Goal: Information Seeking & Learning: Learn about a topic

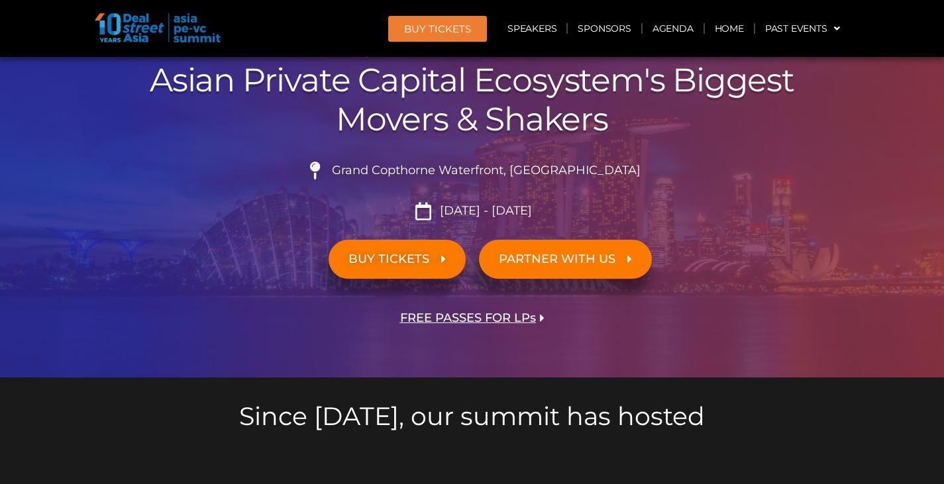
scroll to position [132, 0]
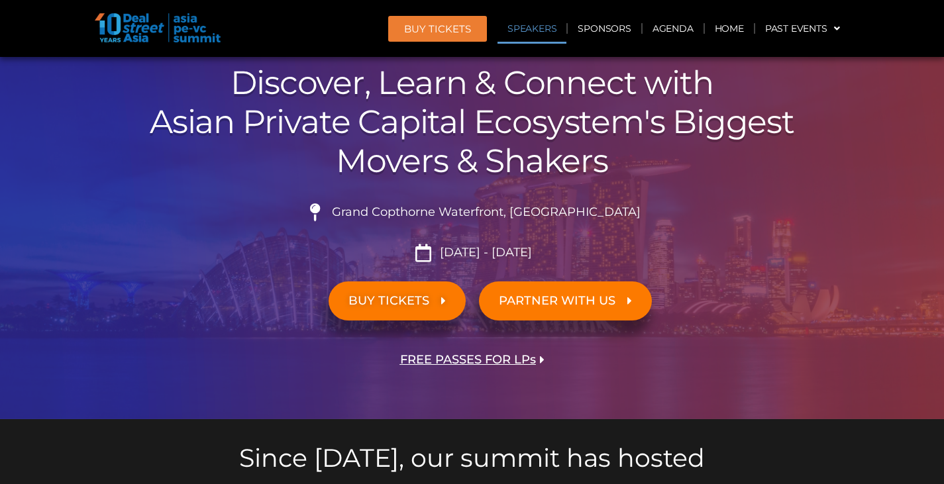
click at [551, 32] on link "Speakers" at bounding box center [531, 28] width 69 height 30
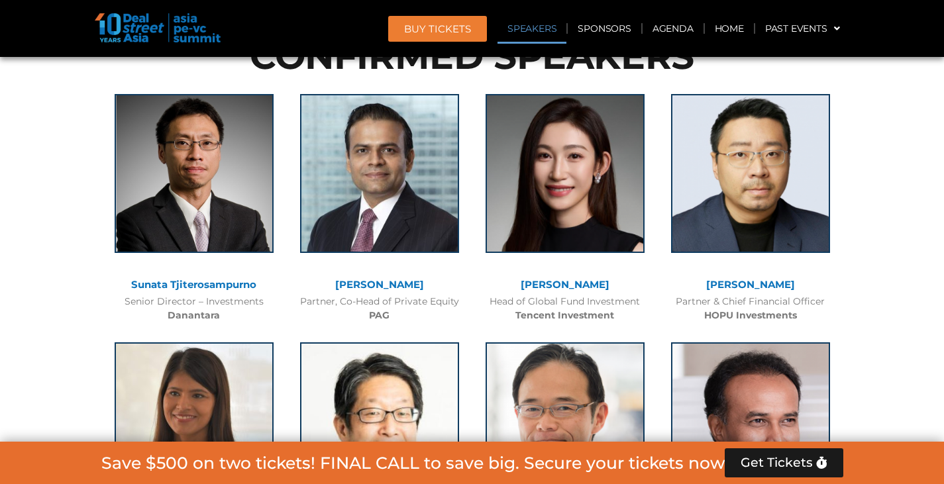
scroll to position [1451, 0]
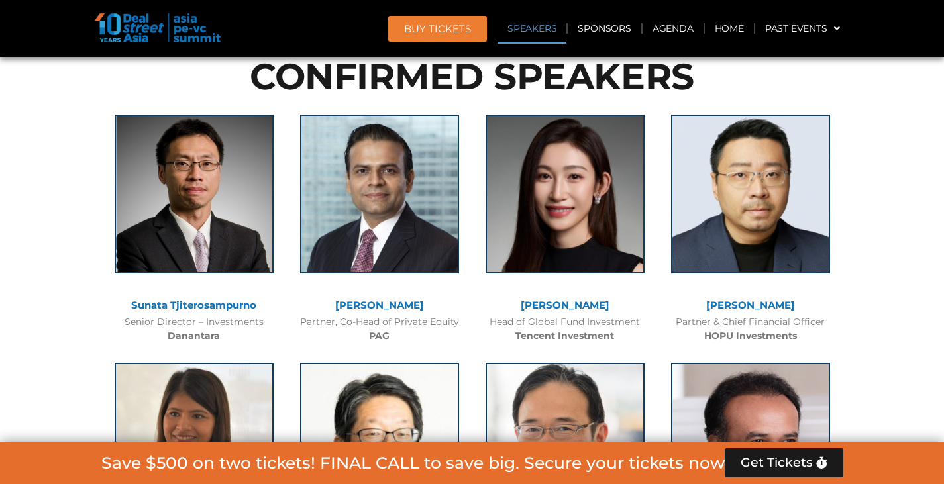
click at [176, 306] on link "Sunata Tjiterosampurno" at bounding box center [193, 305] width 125 height 13
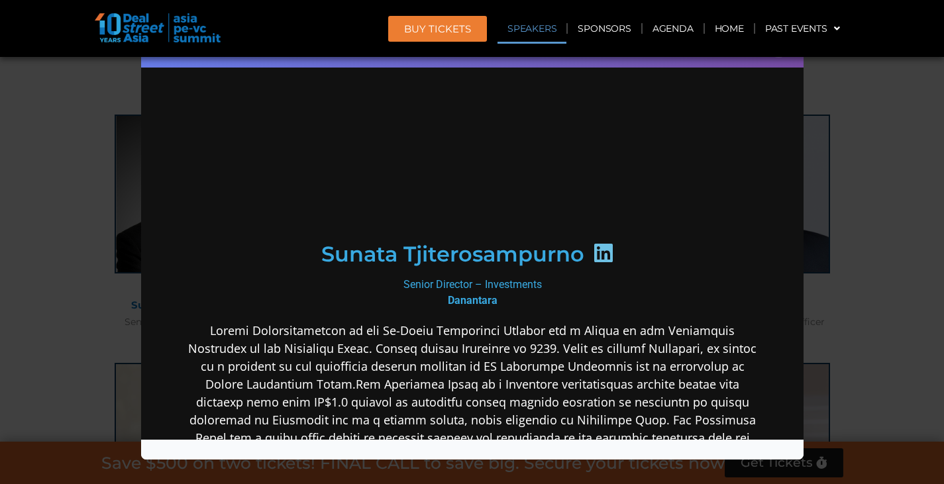
scroll to position [132, 0]
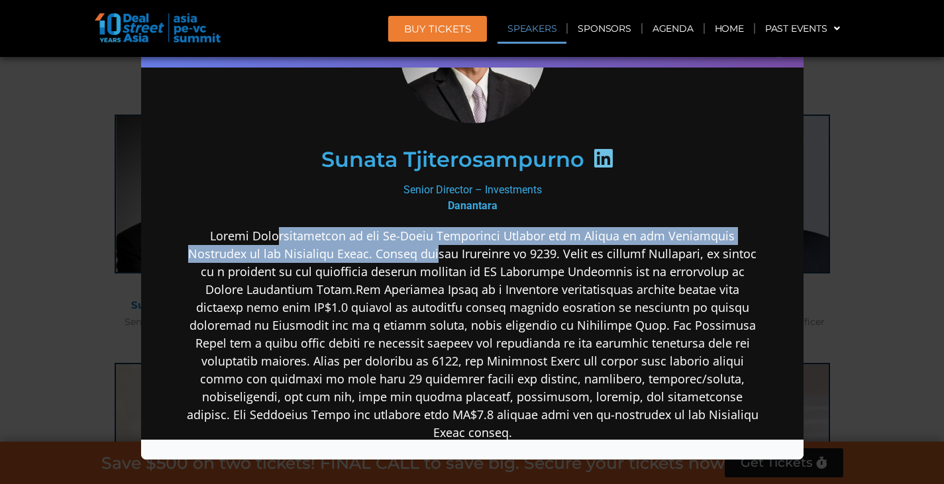
drag, startPoint x: 273, startPoint y: 229, endPoint x: 452, endPoint y: 257, distance: 180.9
click at [452, 257] on p at bounding box center [471, 333] width 572 height 215
click at [453, 257] on p at bounding box center [471, 333] width 572 height 215
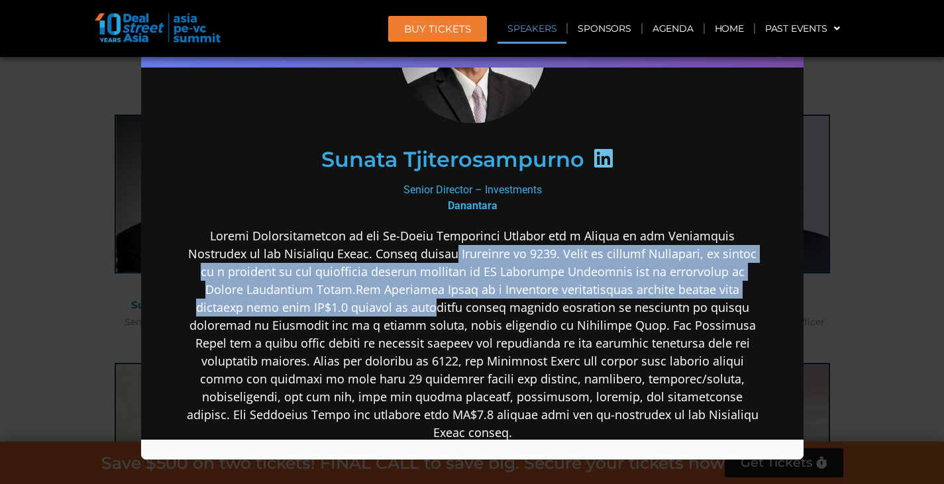
drag, startPoint x: 471, startPoint y: 256, endPoint x: 449, endPoint y: 297, distance: 46.5
click at [449, 297] on p at bounding box center [471, 333] width 572 height 215
click at [444, 291] on p at bounding box center [471, 333] width 572 height 215
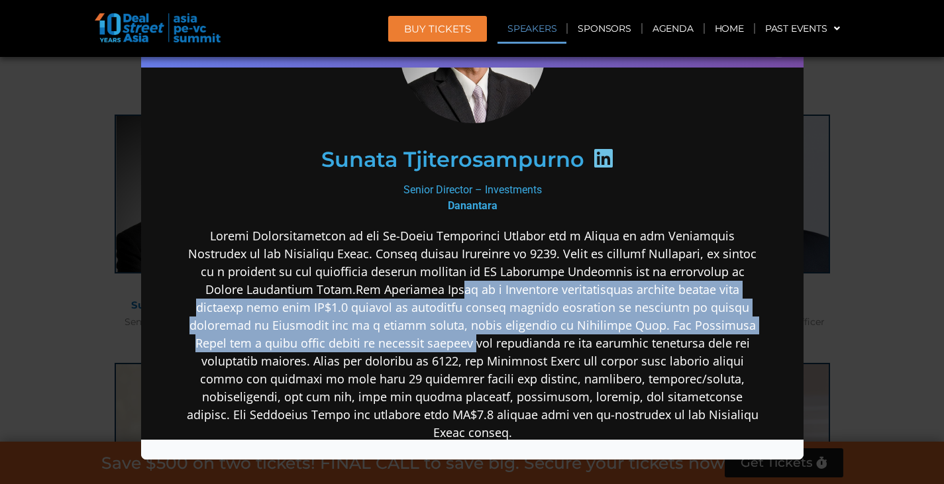
drag, startPoint x: 454, startPoint y: 285, endPoint x: 470, endPoint y: 341, distance: 57.9
click at [470, 341] on p at bounding box center [471, 333] width 572 height 215
click at [470, 338] on p at bounding box center [471, 333] width 572 height 215
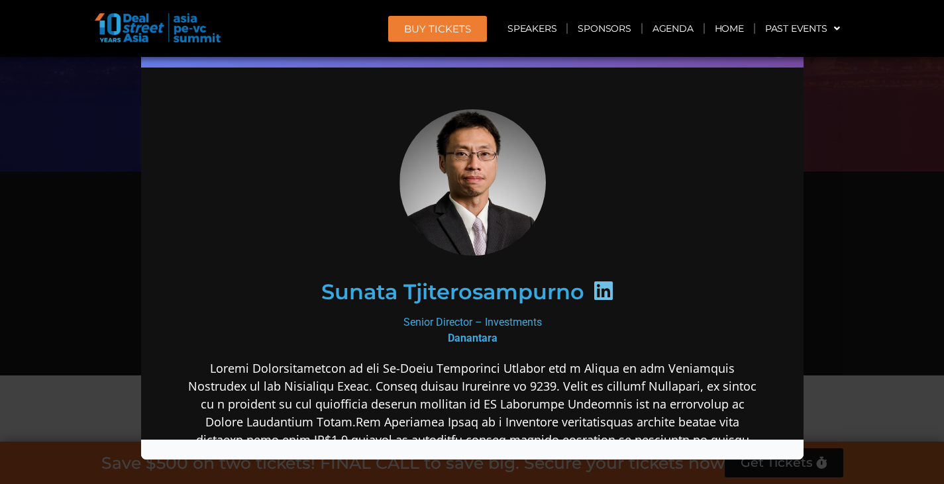
scroll to position [325, 0]
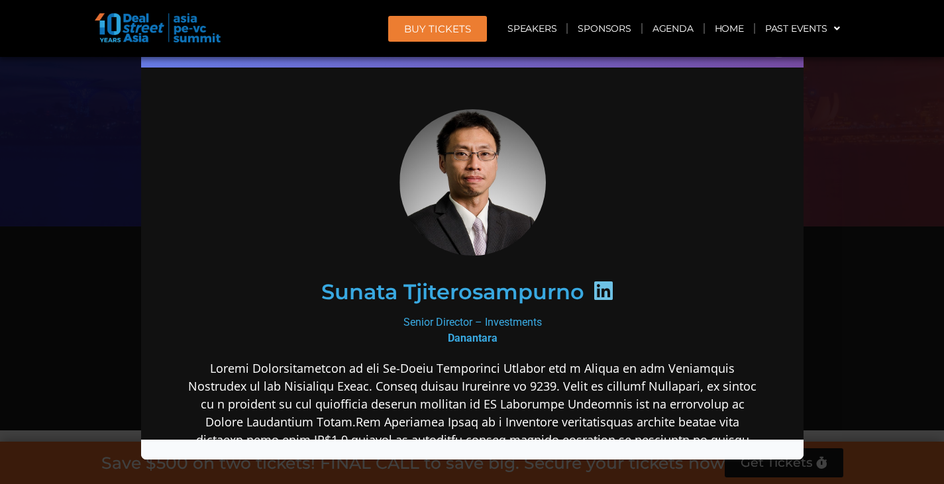
drag, startPoint x: 938, startPoint y: 124, endPoint x: 781, endPoint y: 114, distance: 157.3
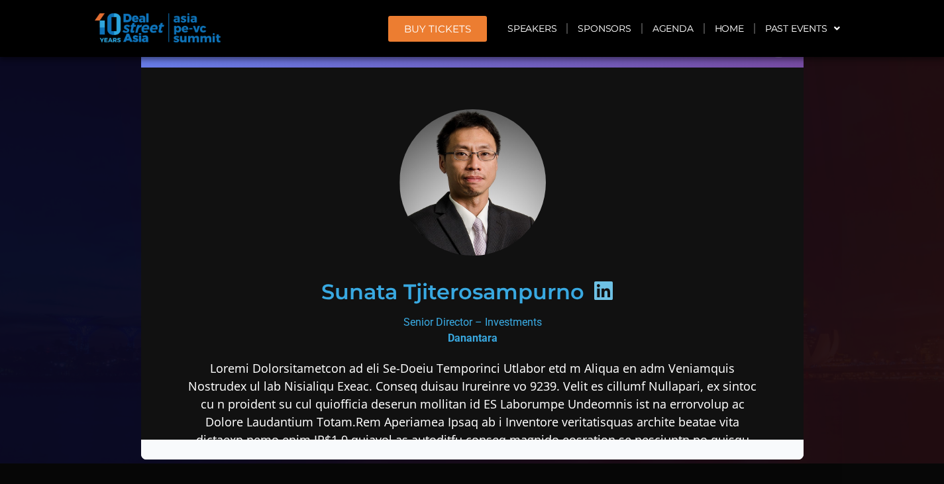
scroll to position [0, 0]
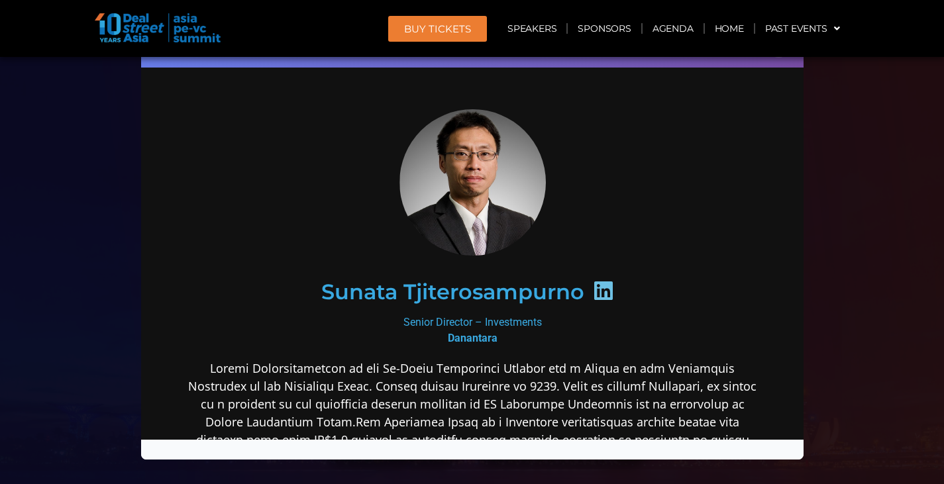
click at [525, 93] on div "Sunata Tjiterosampurno Senior Director – Investments Danantara" at bounding box center [472, 446] width 636 height 738
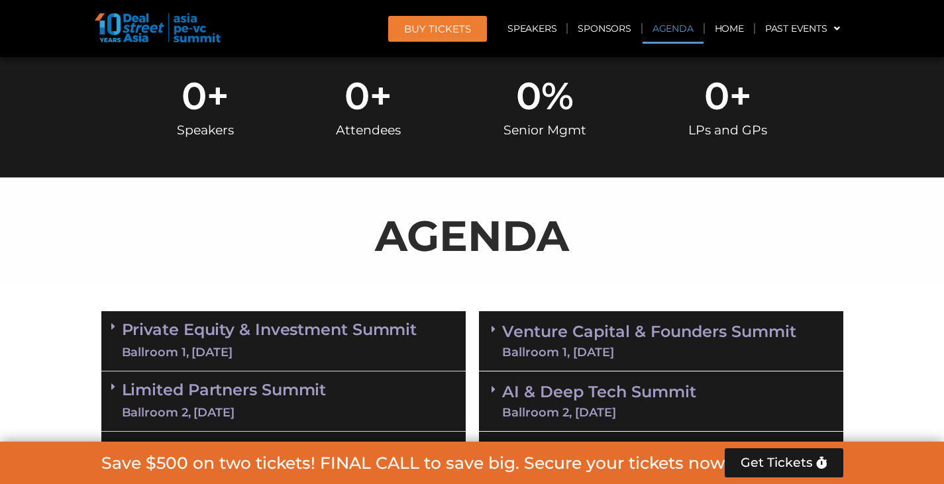
scroll to position [861, 0]
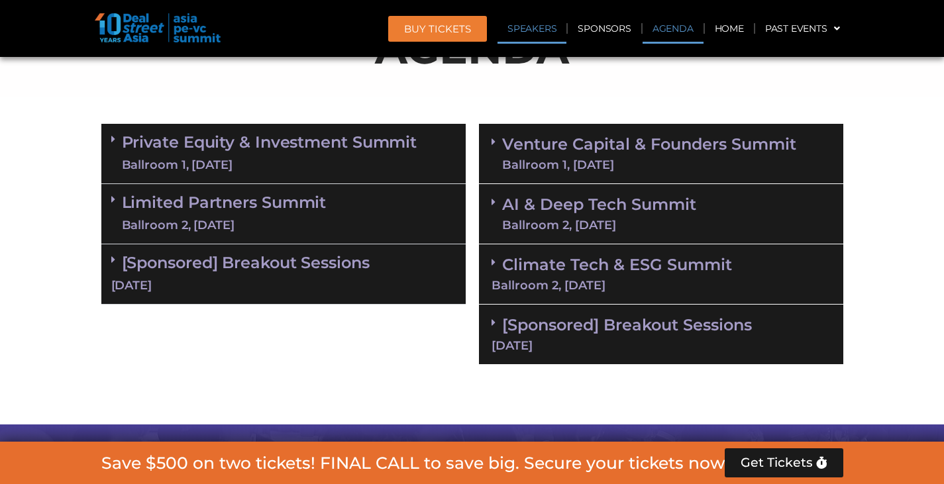
click at [542, 36] on link "Speakers" at bounding box center [531, 28] width 69 height 30
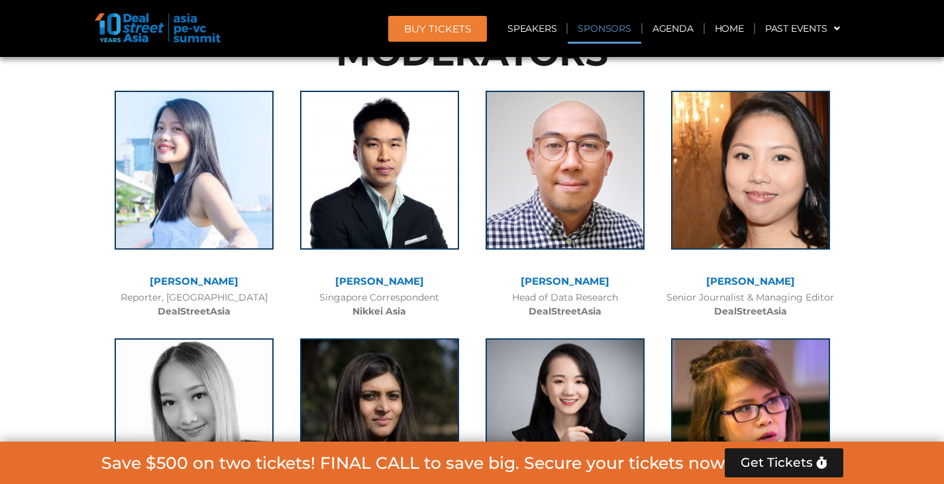
scroll to position [9956, 0]
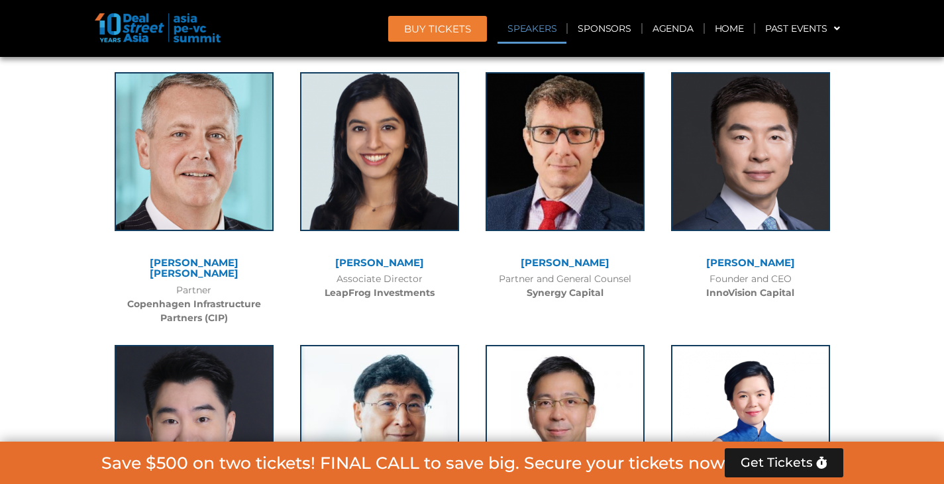
click at [509, 23] on link "Speakers" at bounding box center [531, 28] width 69 height 30
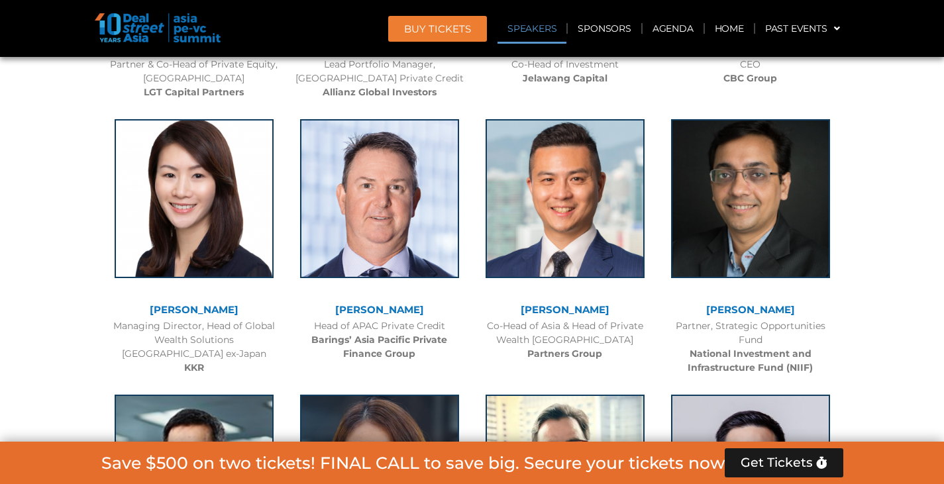
scroll to position [1546, 0]
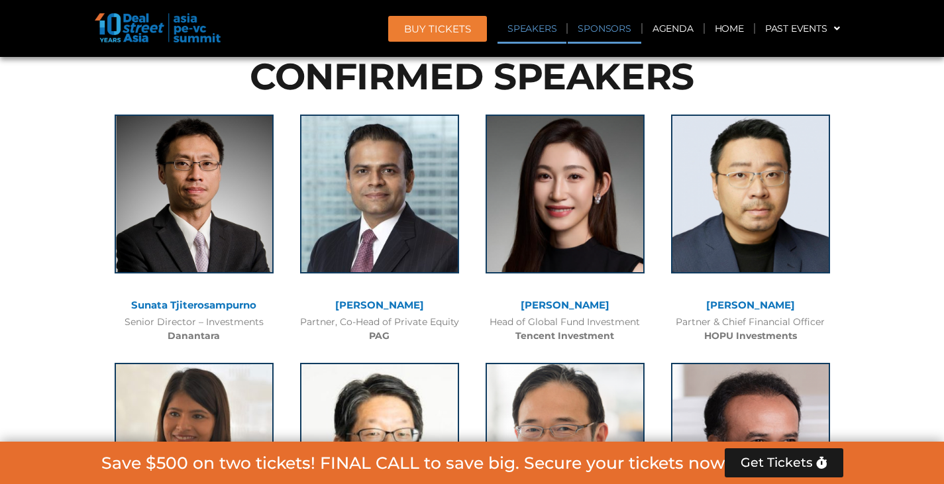
click at [591, 28] on link "Sponsors" at bounding box center [604, 28] width 73 height 30
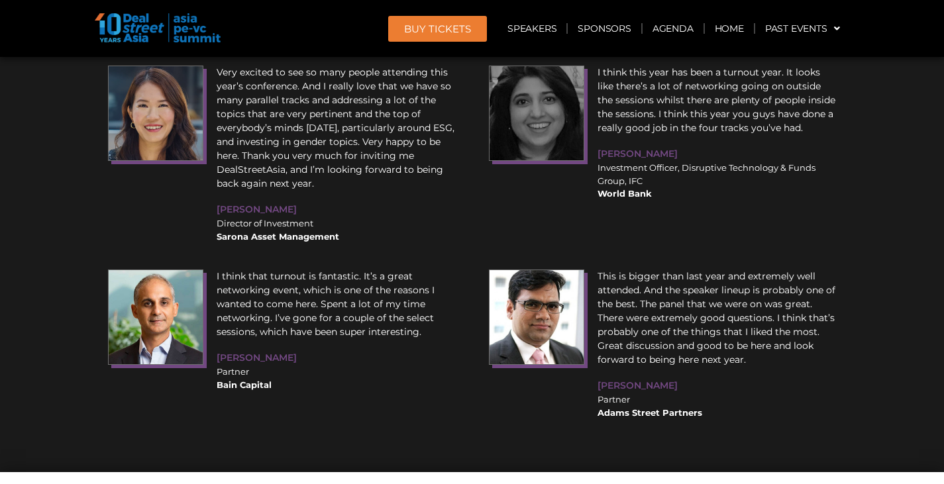
scroll to position [17265, 0]
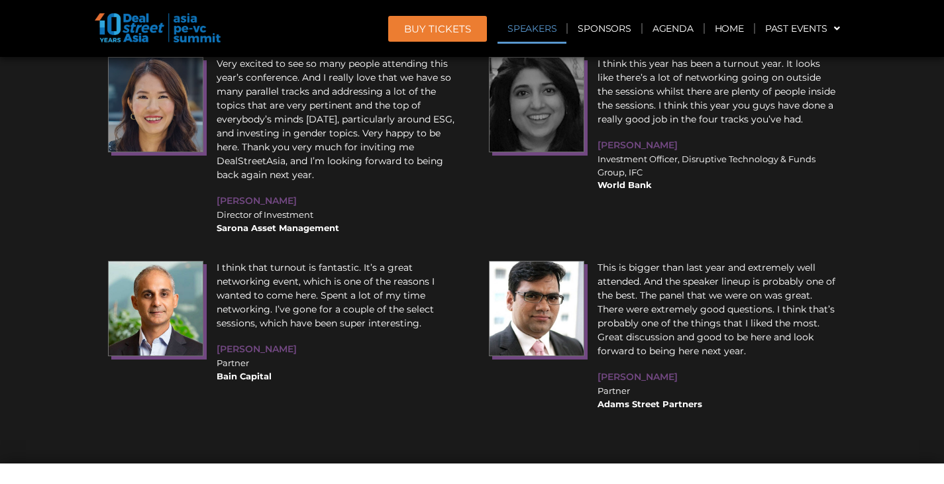
click at [534, 31] on link "Speakers" at bounding box center [531, 28] width 69 height 30
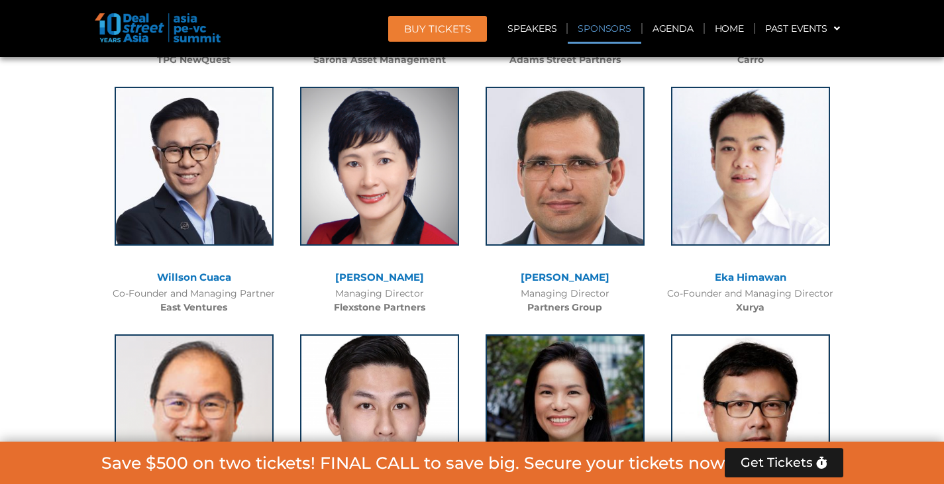
scroll to position [1546, 0]
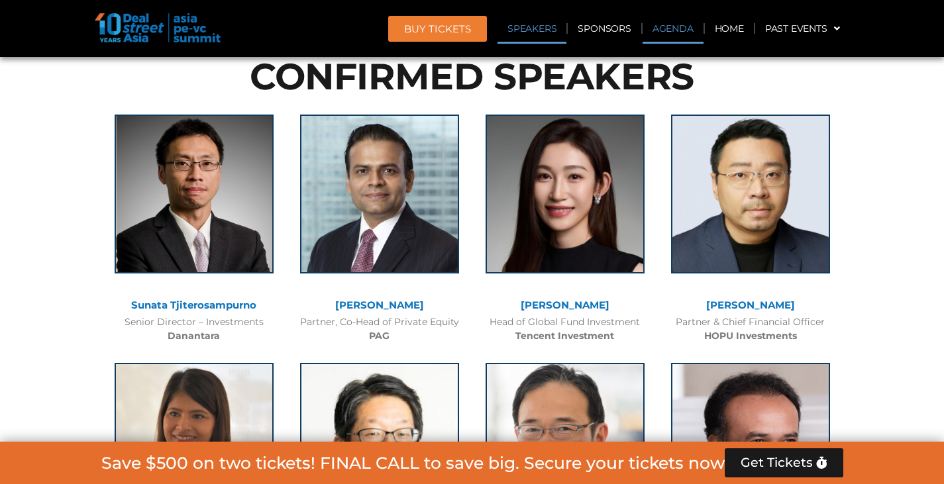
click at [670, 32] on link "Agenda" at bounding box center [672, 28] width 61 height 30
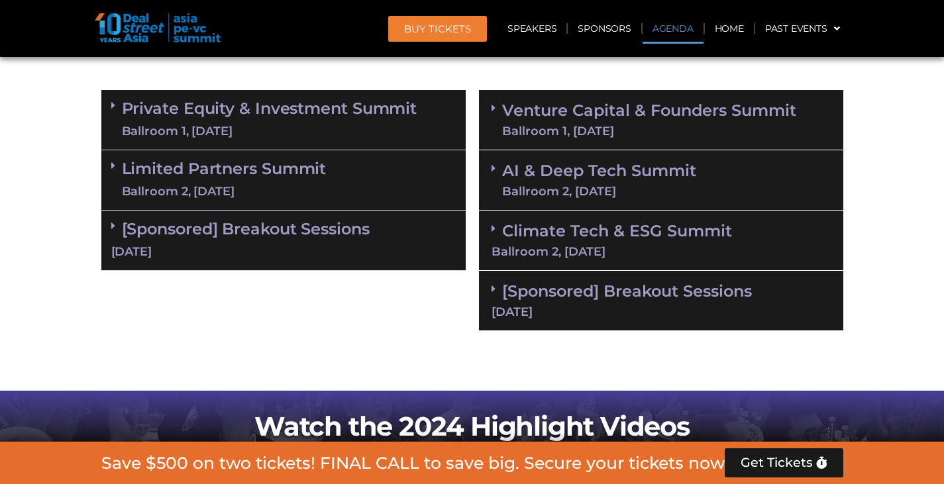
scroll to position [799, 0]
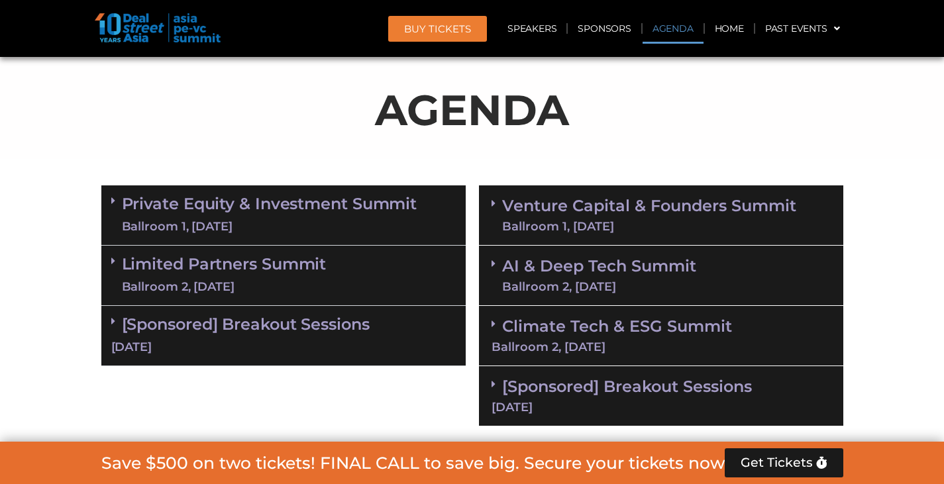
click at [531, 259] on link "AI & Deep Tech Summit Ballroom 2, 11 Sept" at bounding box center [599, 275] width 194 height 34
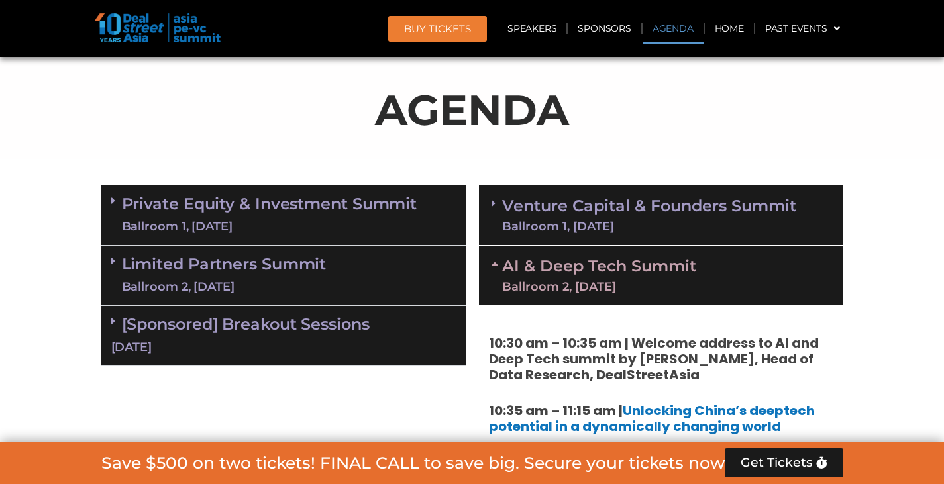
click at [540, 228] on div "Ballroom 1, [DATE]" at bounding box center [649, 227] width 294 height 12
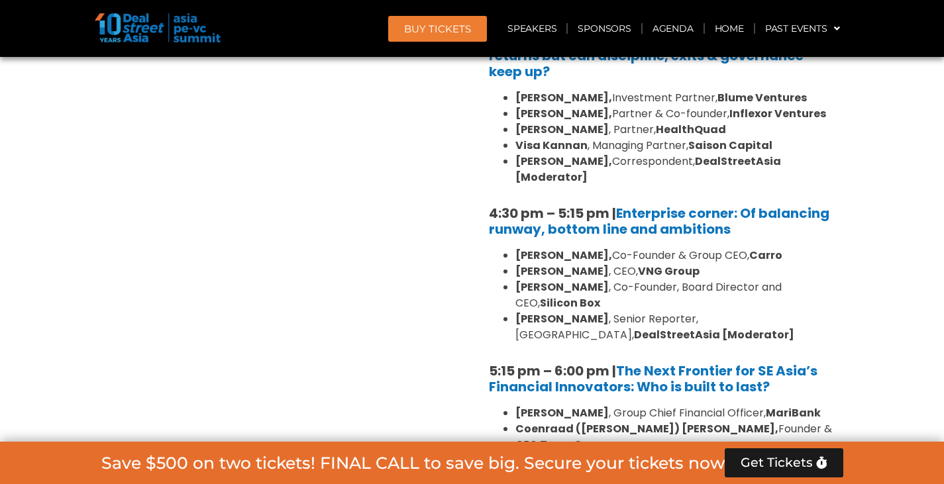
scroll to position [2322, 0]
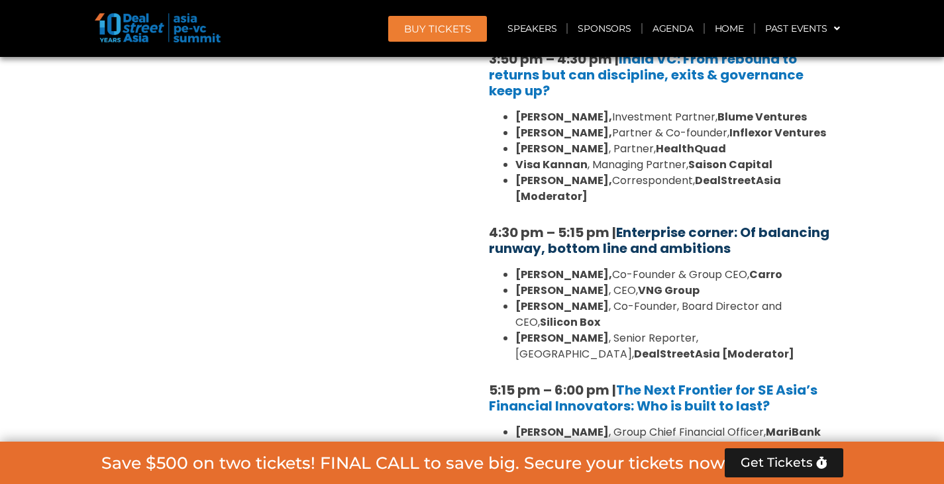
click at [531, 223] on link "Enterprise corner: Of balancing runway, bottom line and ambitions" at bounding box center [659, 240] width 340 height 34
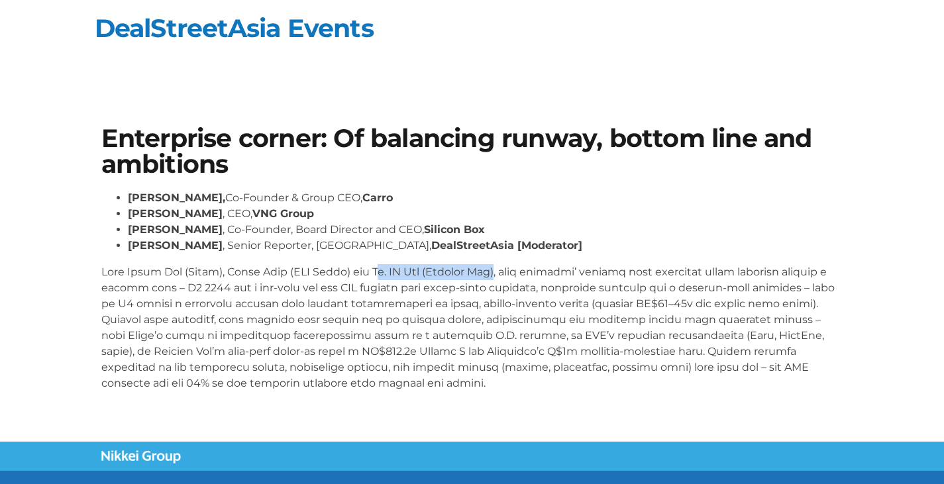
drag, startPoint x: 389, startPoint y: 270, endPoint x: 505, endPoint y: 273, distance: 116.6
click at [505, 273] on p at bounding box center [472, 327] width 742 height 127
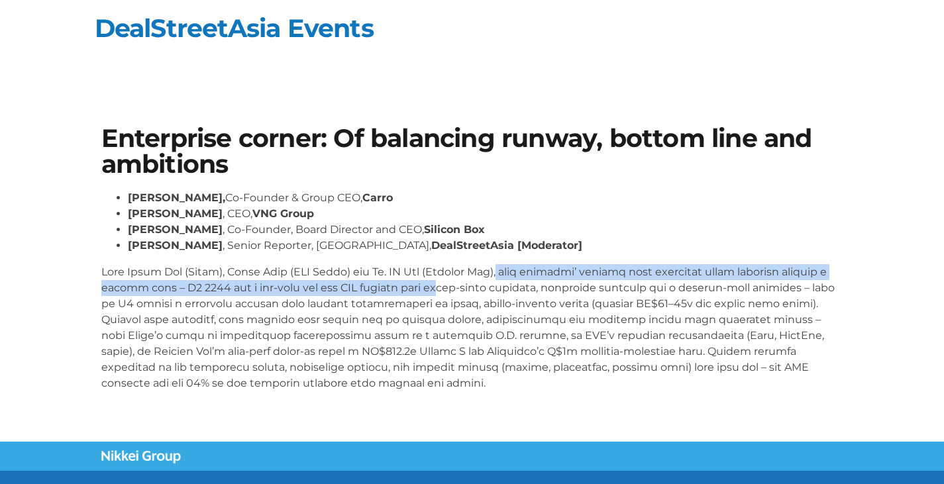
drag, startPoint x: 509, startPoint y: 272, endPoint x: 436, endPoint y: 286, distance: 74.2
click at [436, 286] on p at bounding box center [472, 327] width 742 height 127
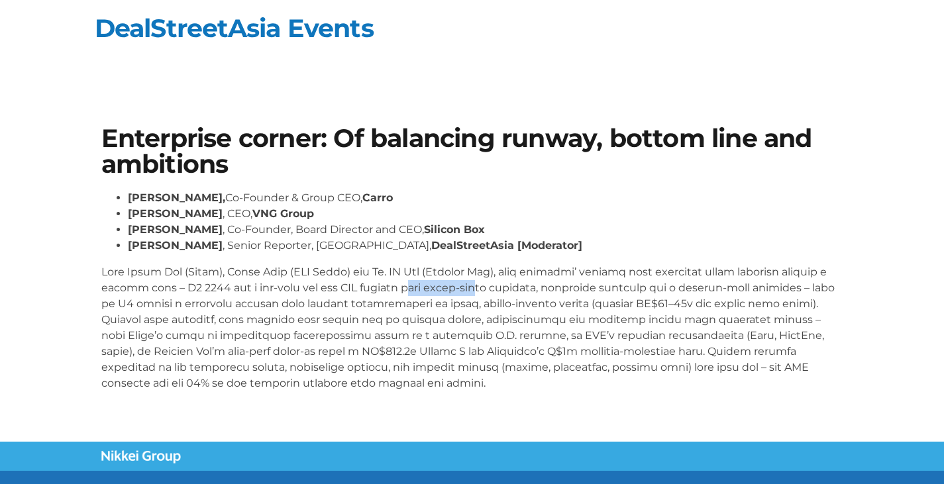
drag, startPoint x: 409, startPoint y: 285, endPoint x: 470, endPoint y: 286, distance: 60.9
click at [470, 286] on p at bounding box center [472, 327] width 742 height 127
drag, startPoint x: 497, startPoint y: 286, endPoint x: 531, endPoint y: 286, distance: 33.8
click at [503, 286] on p at bounding box center [472, 327] width 742 height 127
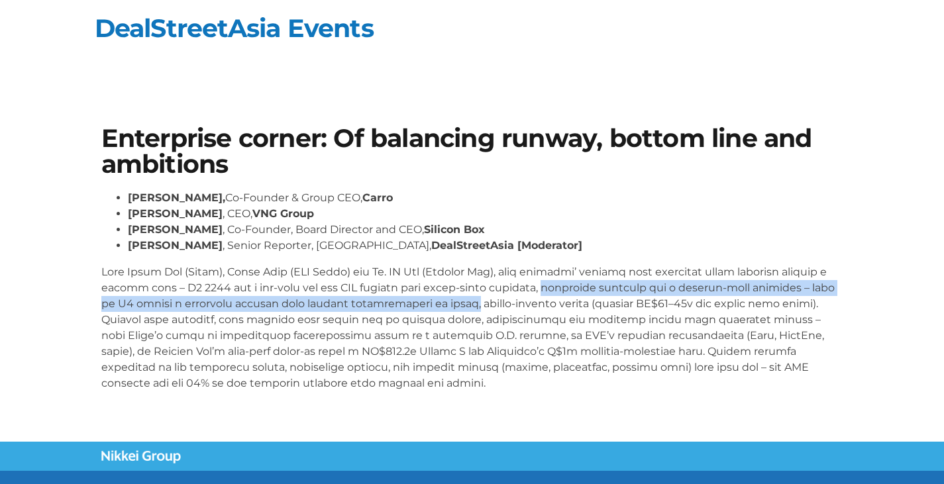
drag, startPoint x: 535, startPoint y: 286, endPoint x: 455, endPoint y: 297, distance: 80.9
click at [455, 297] on p at bounding box center [472, 327] width 742 height 127
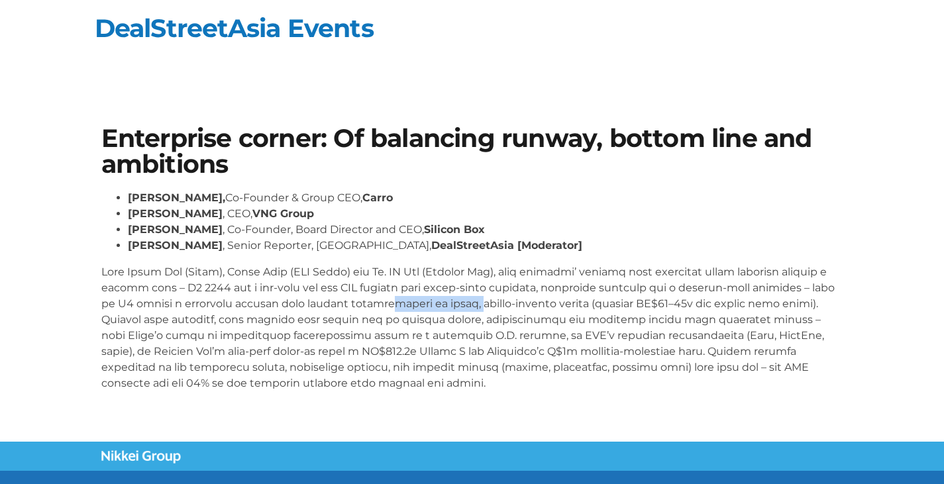
drag, startPoint x: 460, startPoint y: 301, endPoint x: 342, endPoint y: 301, distance: 117.9
click at [360, 301] on p at bounding box center [472, 327] width 742 height 127
drag, startPoint x: 117, startPoint y: 319, endPoint x: 210, endPoint y: 319, distance: 93.4
click at [209, 319] on p at bounding box center [472, 327] width 742 height 127
drag, startPoint x: 228, startPoint y: 319, endPoint x: 267, endPoint y: 321, distance: 39.1
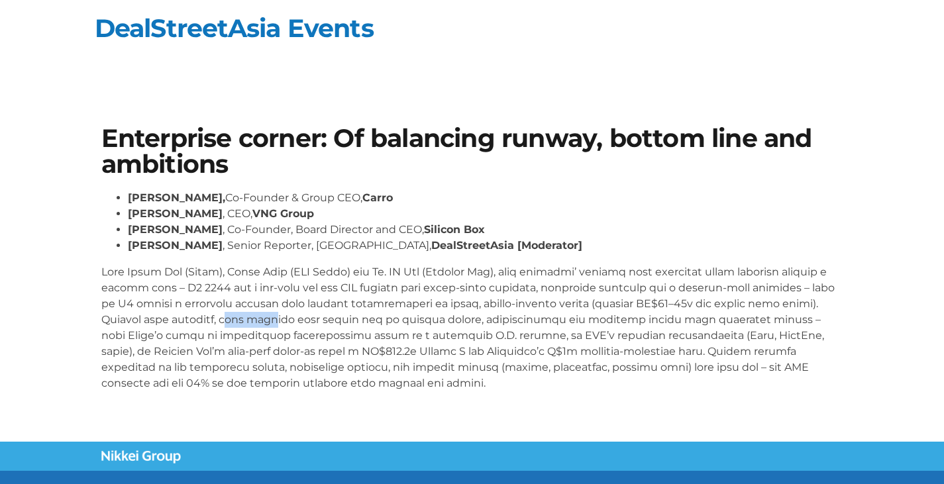
click at [267, 321] on p at bounding box center [472, 327] width 742 height 127
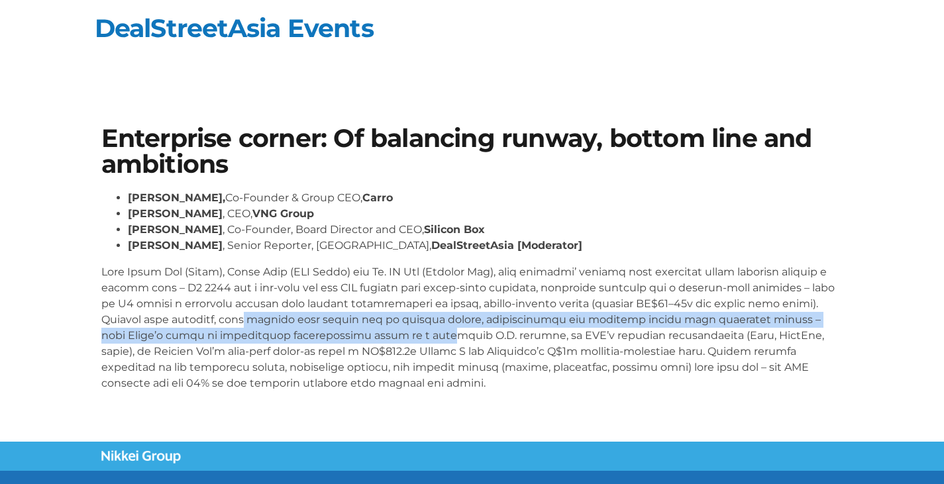
drag, startPoint x: 244, startPoint y: 321, endPoint x: 345, endPoint y: 324, distance: 100.7
click at [344, 330] on p at bounding box center [472, 327] width 742 height 127
click at [347, 319] on p at bounding box center [472, 327] width 742 height 127
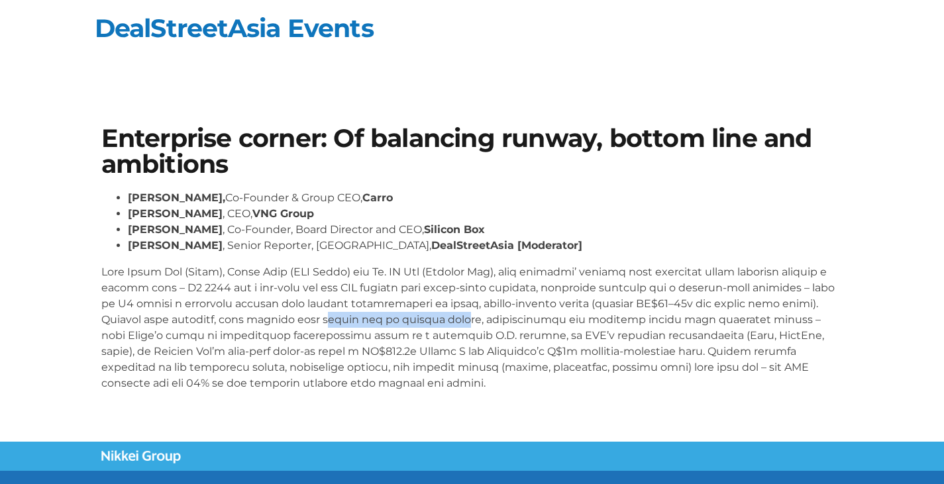
drag, startPoint x: 318, startPoint y: 316, endPoint x: 460, endPoint y: 315, distance: 142.4
click at [460, 315] on p at bounding box center [472, 327] width 742 height 127
click at [458, 312] on p at bounding box center [472, 327] width 742 height 127
click at [356, 321] on p at bounding box center [472, 327] width 742 height 127
click at [363, 322] on p at bounding box center [472, 327] width 742 height 127
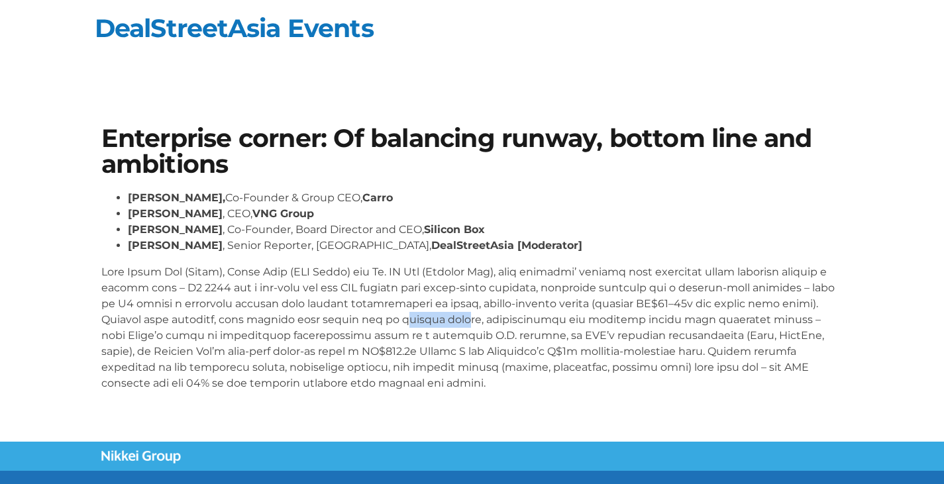
drag, startPoint x: 401, startPoint y: 321, endPoint x: 475, endPoint y: 322, distance: 74.2
click at [459, 319] on p at bounding box center [472, 327] width 742 height 127
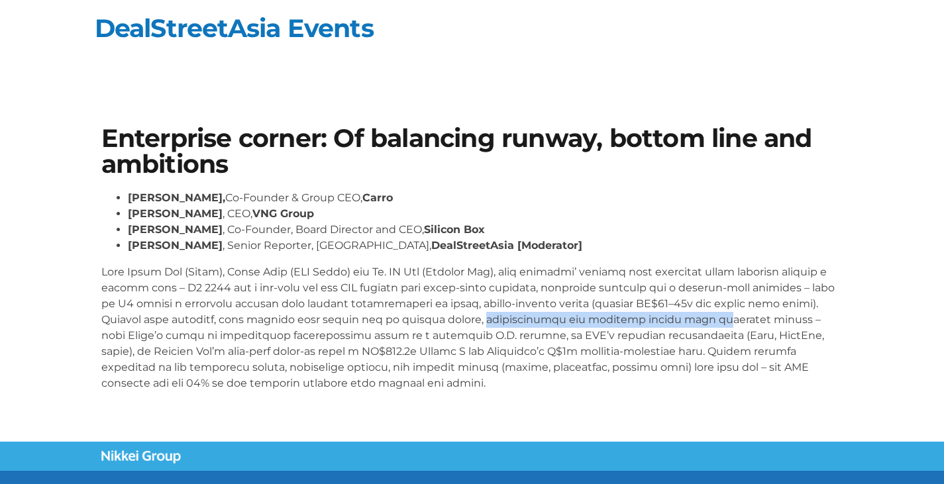
drag, startPoint x: 478, startPoint y: 323, endPoint x: 685, endPoint y: 314, distance: 206.8
click at [685, 314] on p at bounding box center [472, 327] width 742 height 127
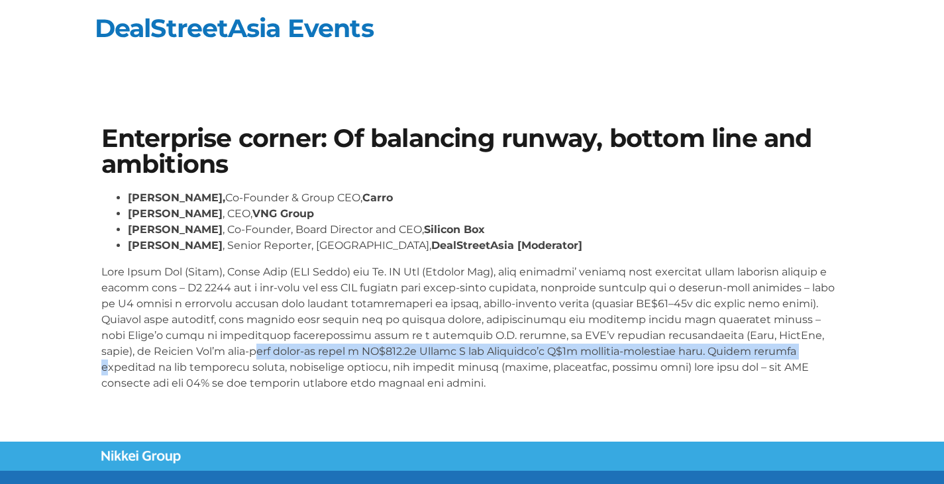
drag, startPoint x: 107, startPoint y: 352, endPoint x: 677, endPoint y: 353, distance: 570.8
click at [677, 353] on p at bounding box center [472, 327] width 742 height 127
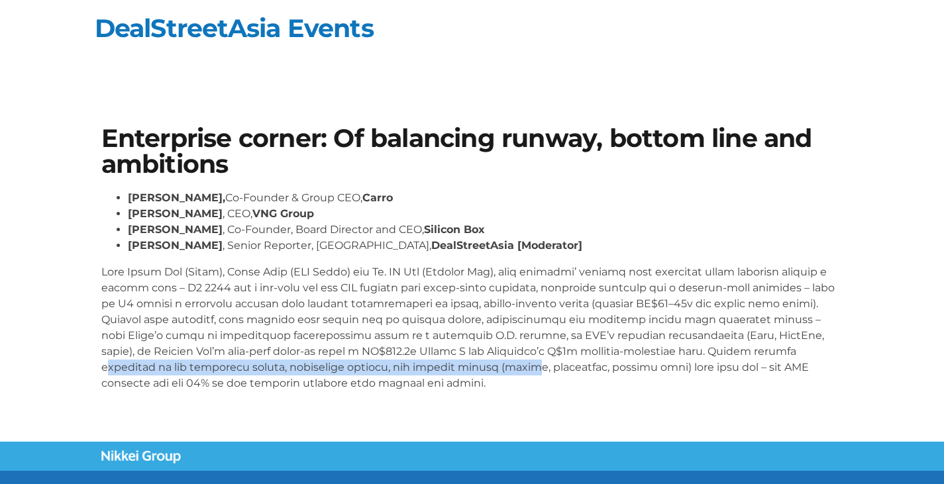
drag, startPoint x: 677, startPoint y: 353, endPoint x: 375, endPoint y: 365, distance: 302.2
click at [375, 365] on p at bounding box center [472, 327] width 742 height 127
click at [376, 365] on p at bounding box center [472, 327] width 742 height 127
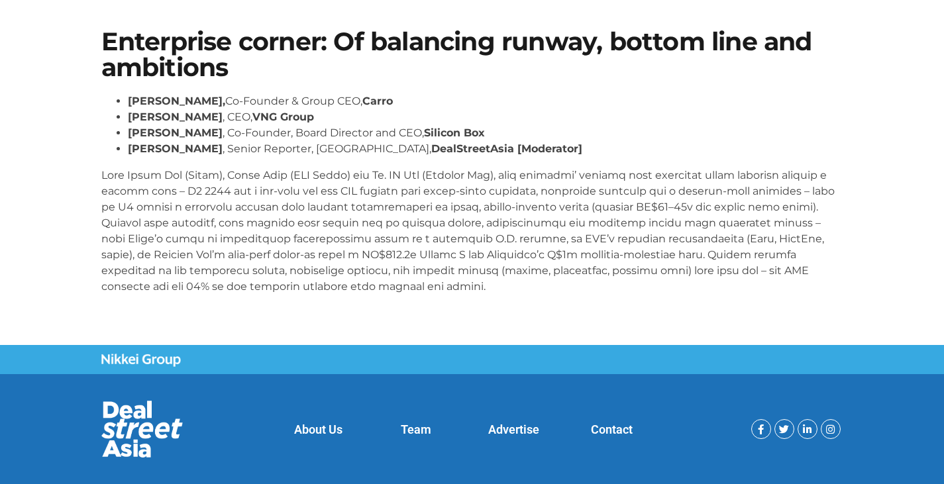
scroll to position [121, 0]
